Goal: Transaction & Acquisition: Purchase product/service

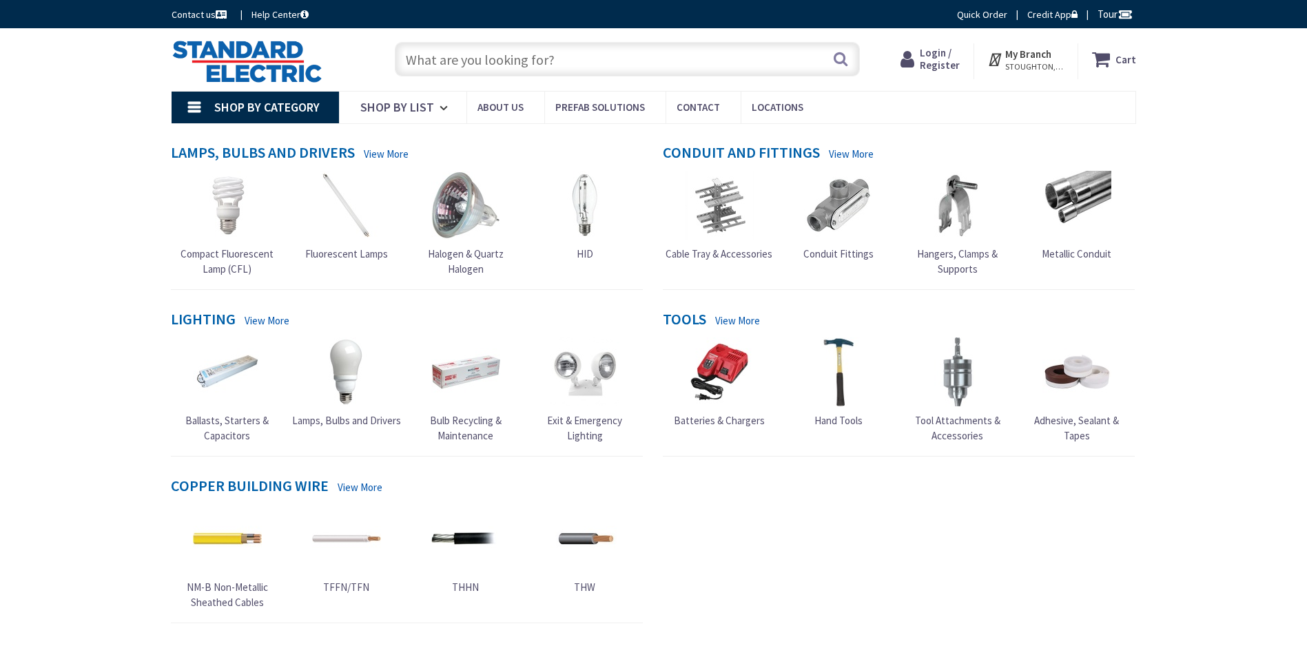
click at [535, 56] on input "text" at bounding box center [627, 59] width 465 height 34
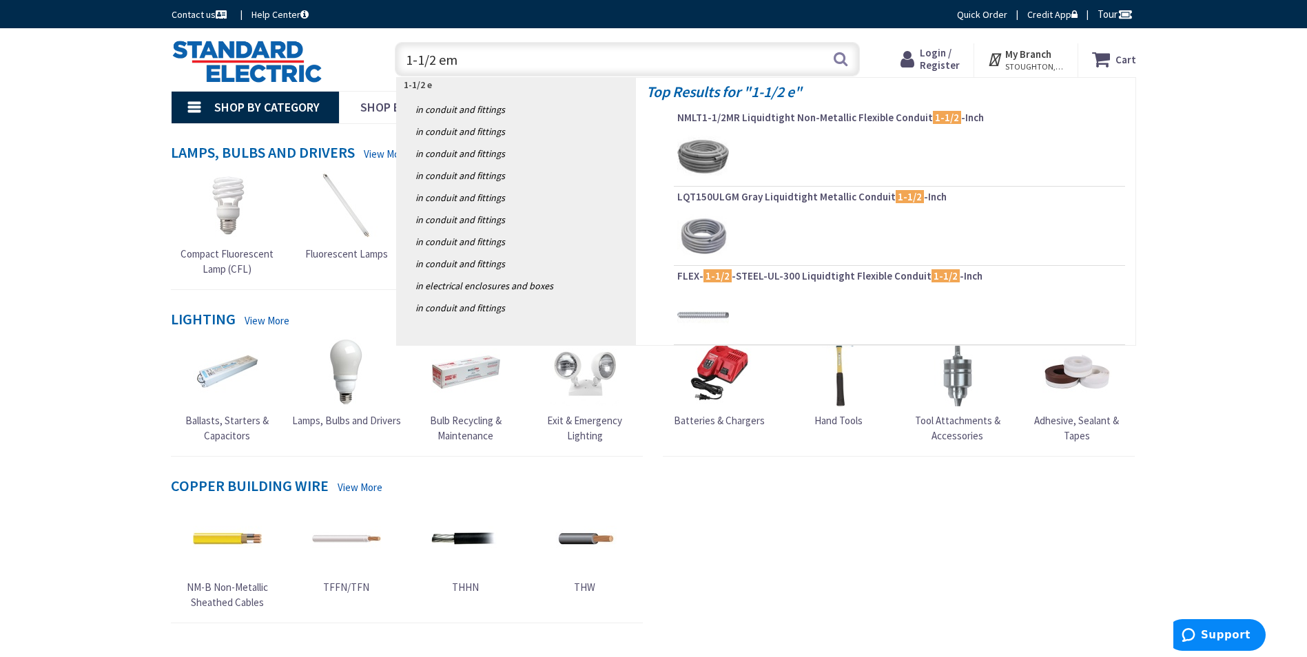
type input "1-1/2 emt"
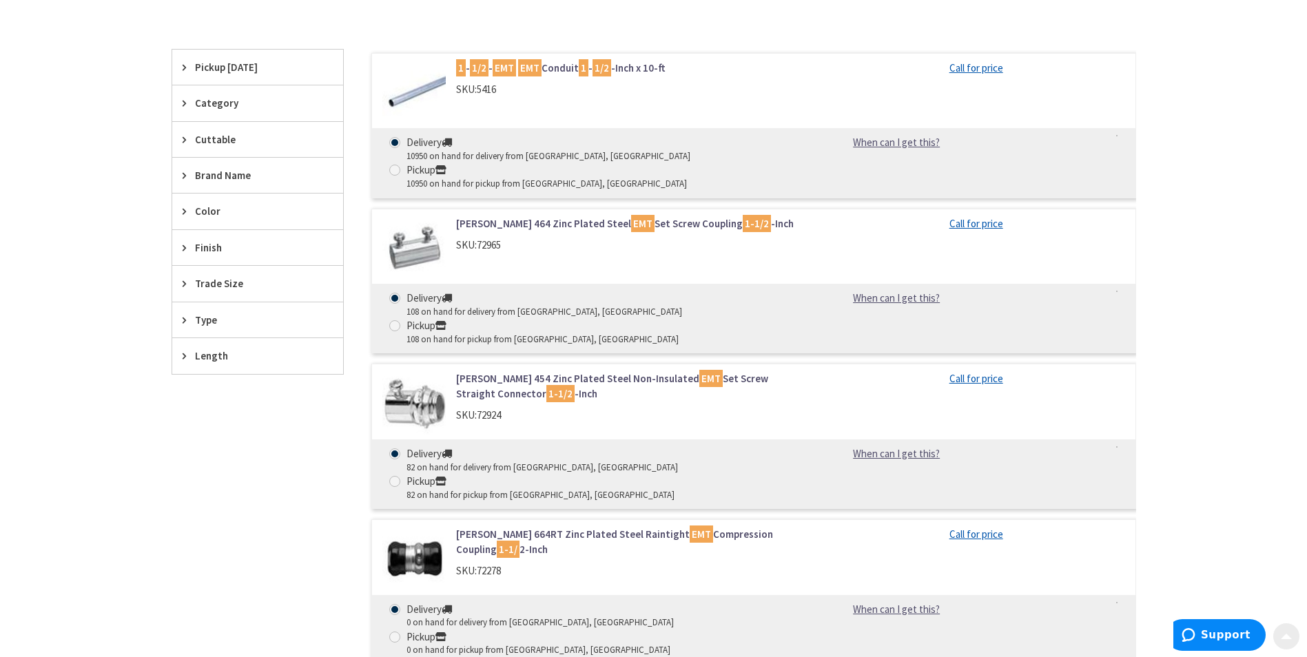
scroll to position [413, 0]
click at [610, 526] on link "Crouse-Hinds 664RT Zinc Plated Steel Raintight EMT Compression Coupling 1-1/ 2-…" at bounding box center [631, 541] width 351 height 30
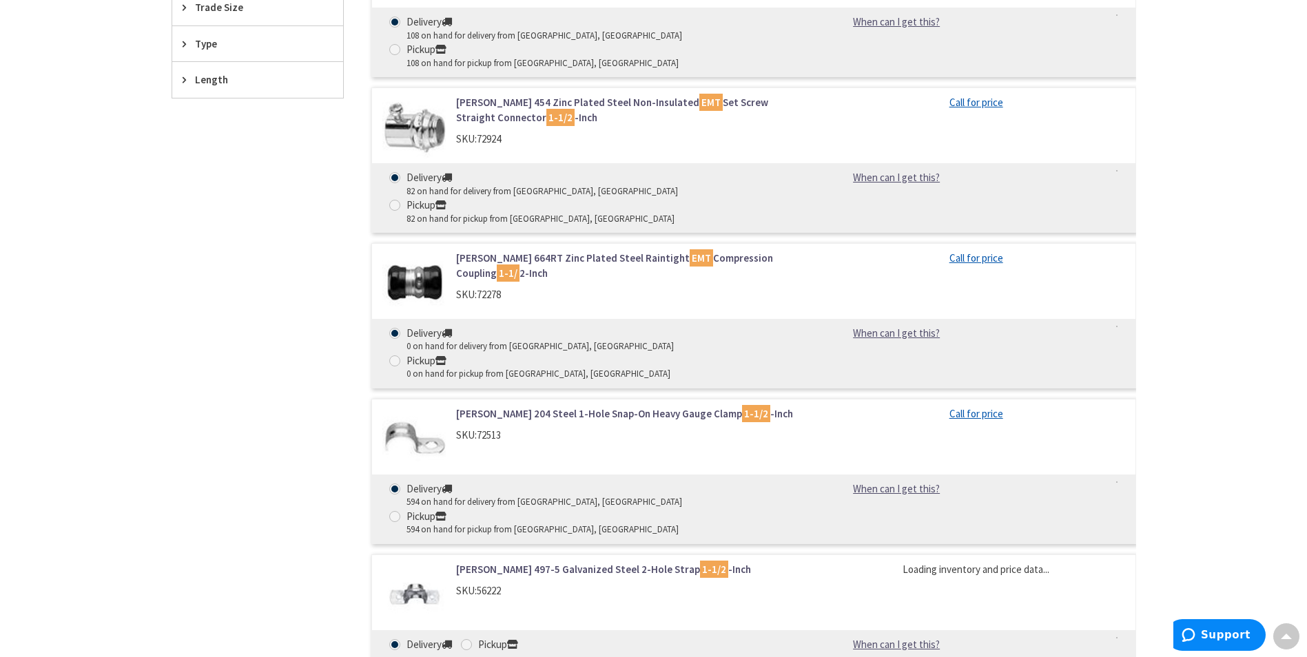
scroll to position [795, 0]
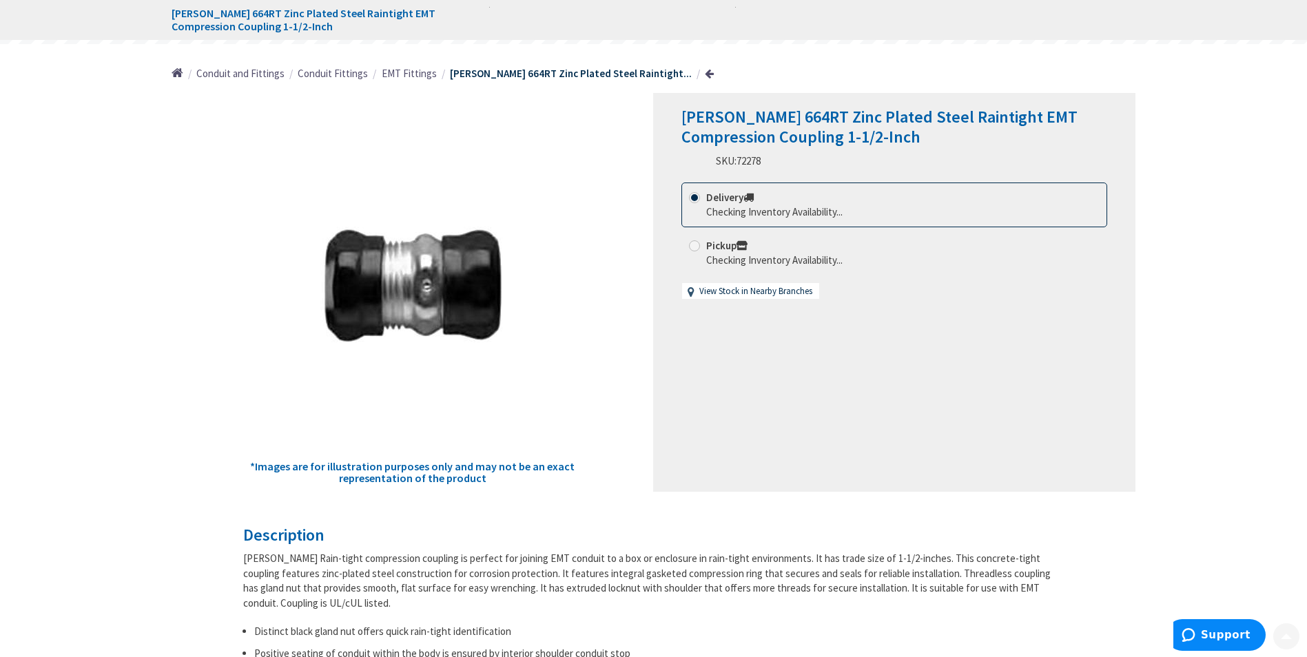
scroll to position [207, 0]
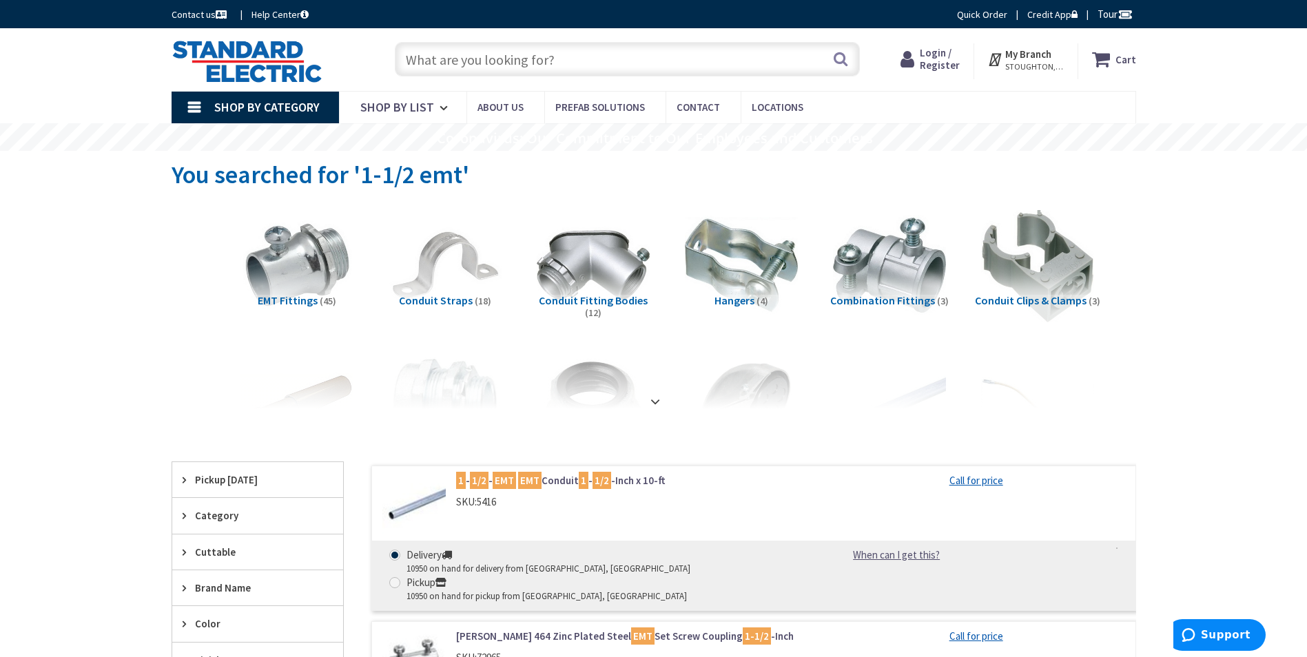
click at [946, 61] on span "Login / Register" at bounding box center [940, 58] width 40 height 25
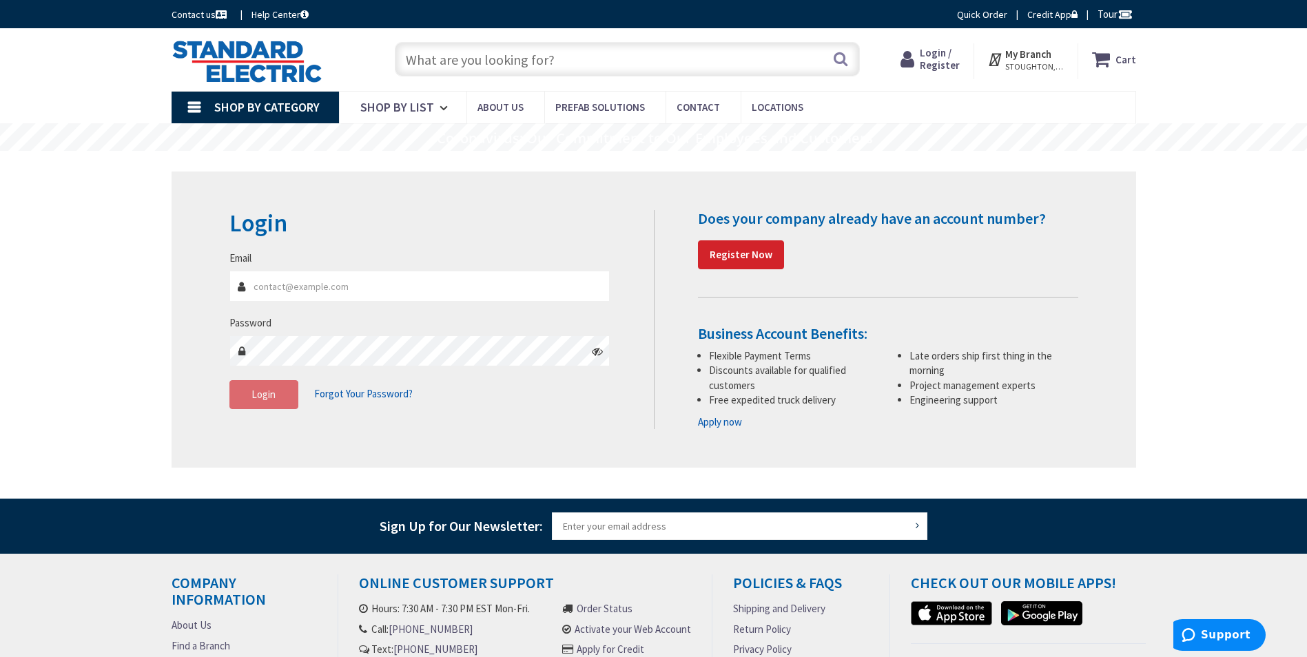
click at [449, 280] on input "Email" at bounding box center [419, 286] width 381 height 31
click at [448, 282] on input "Email" at bounding box center [419, 286] width 381 height 31
click at [468, 427] on div "Login Invalid login or password Email Password Login Forgot Your Password?" at bounding box center [653, 319] width 869 height 219
